Goal: Check status

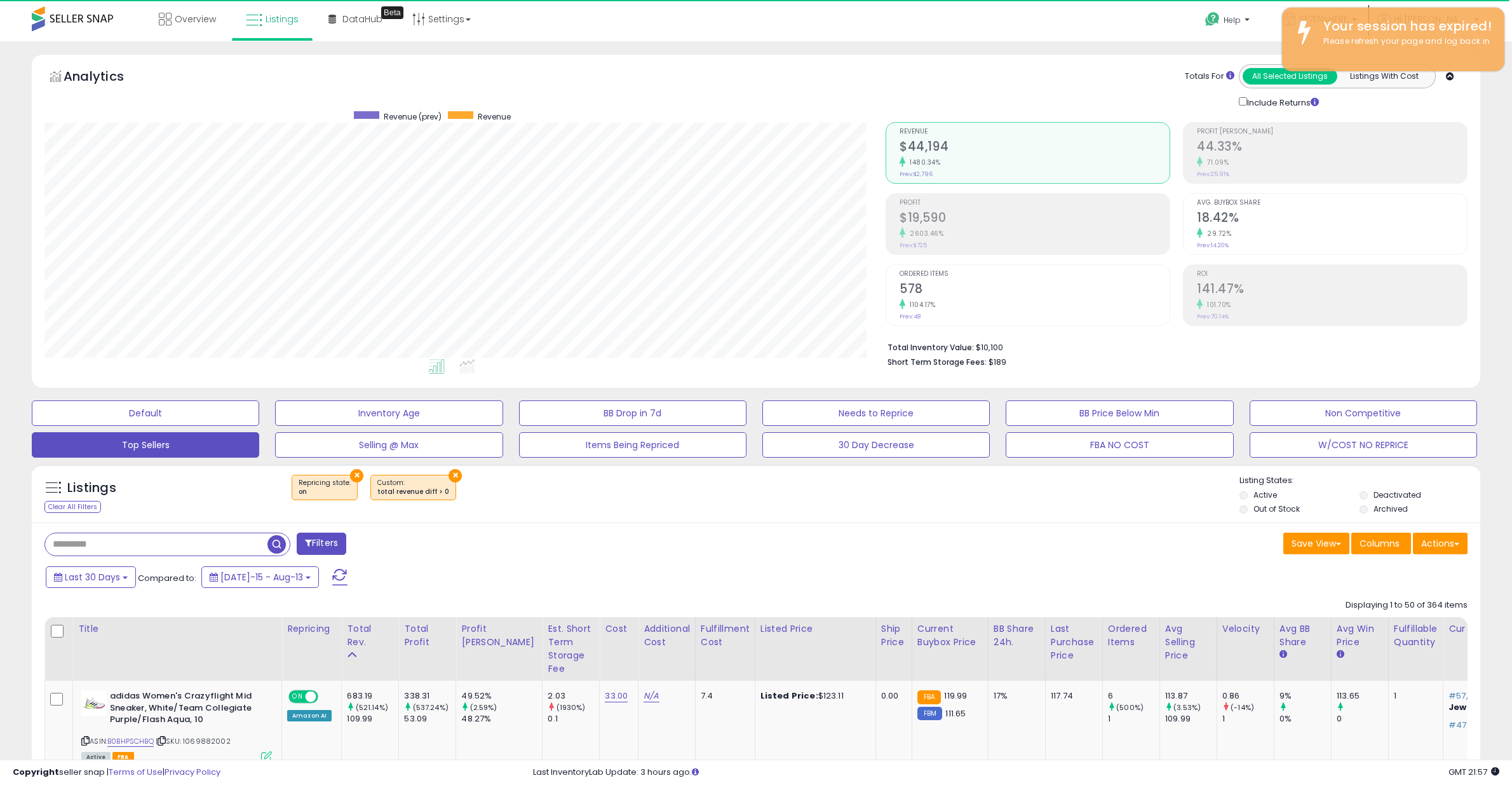
select select "**"
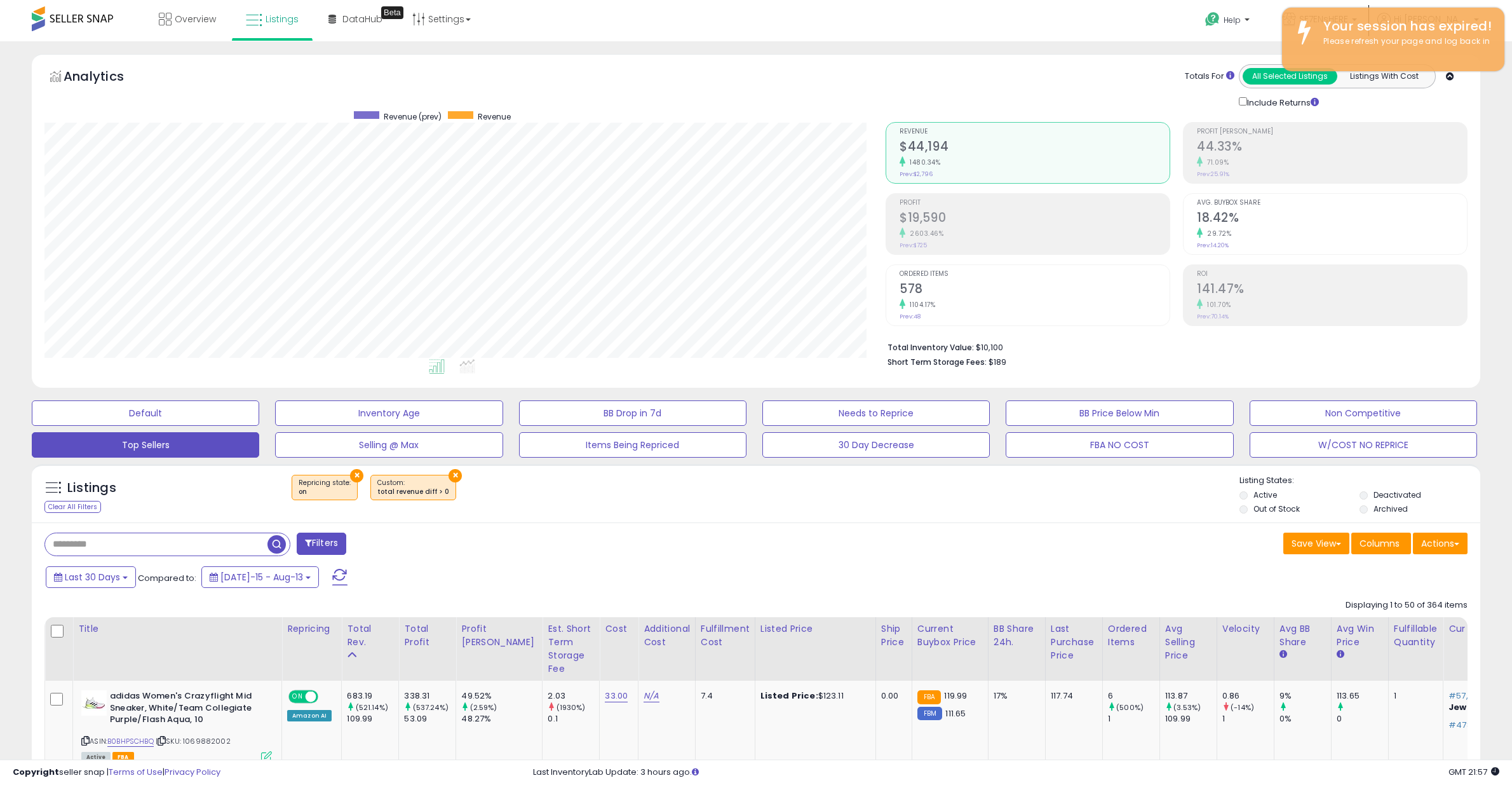
scroll to position [261, 841]
